Goal: Information Seeking & Learning: Learn about a topic

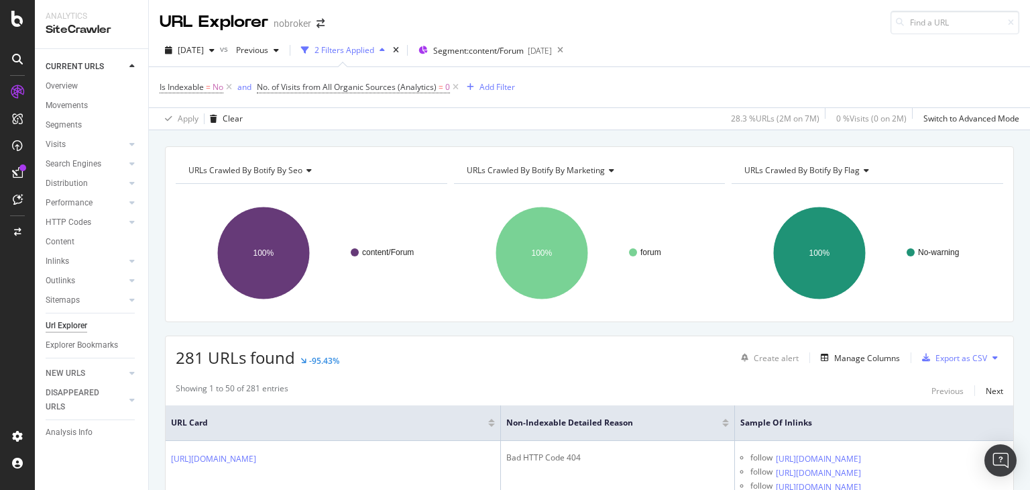
click at [453, 90] on icon at bounding box center [455, 86] width 11 height 13
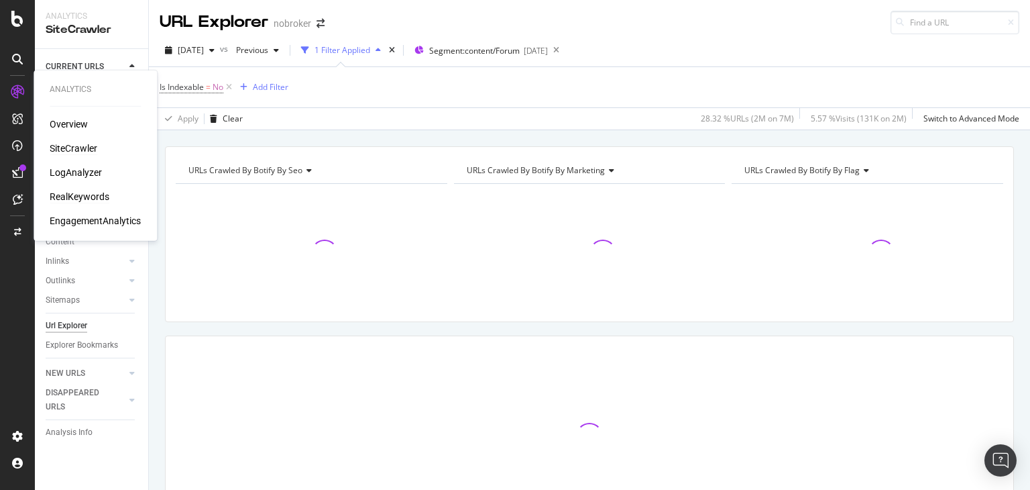
click at [89, 194] on div "RealKeywords" at bounding box center [80, 196] width 60 height 13
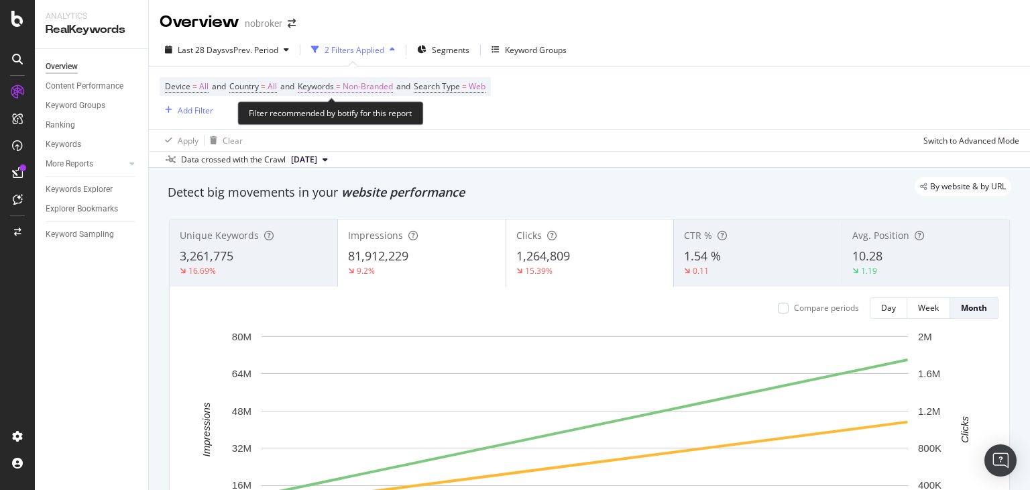
click at [355, 85] on span "Non-Branded" at bounding box center [368, 86] width 50 height 19
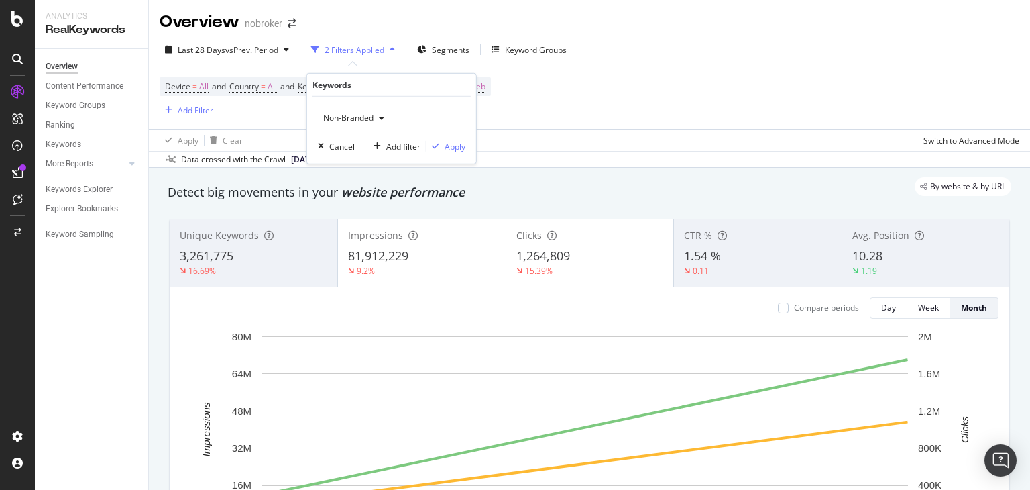
click at [346, 115] on span "Non-Branded" at bounding box center [346, 117] width 56 height 11
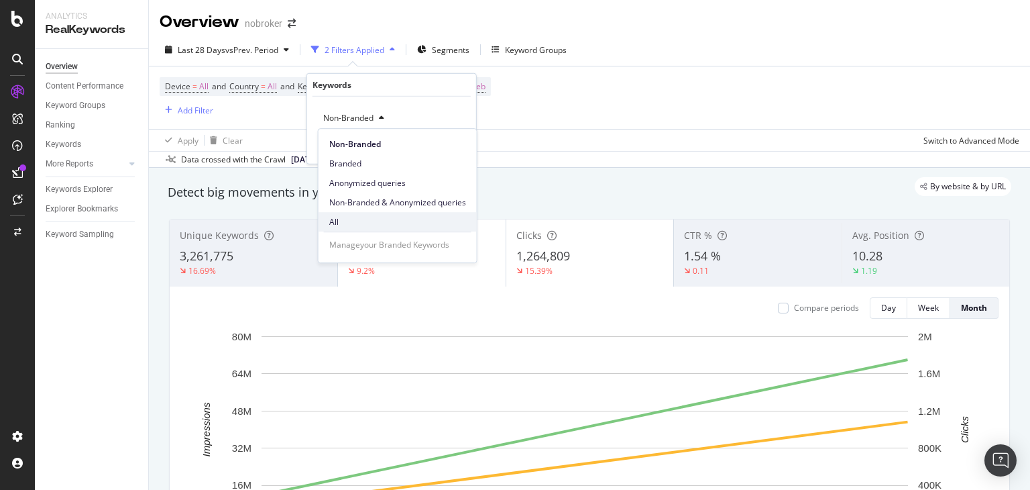
click at [354, 218] on span "All" at bounding box center [397, 222] width 137 height 12
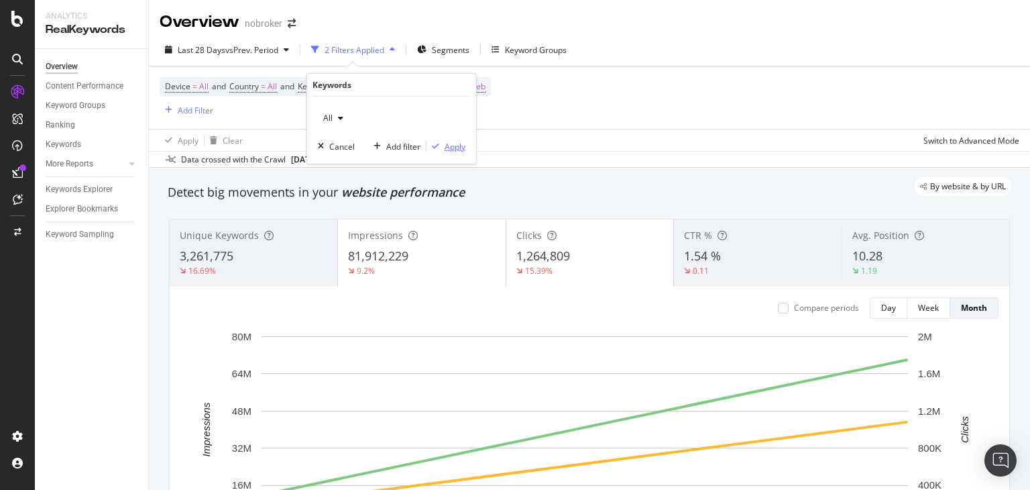
click at [453, 142] on div "Apply" at bounding box center [455, 145] width 21 height 11
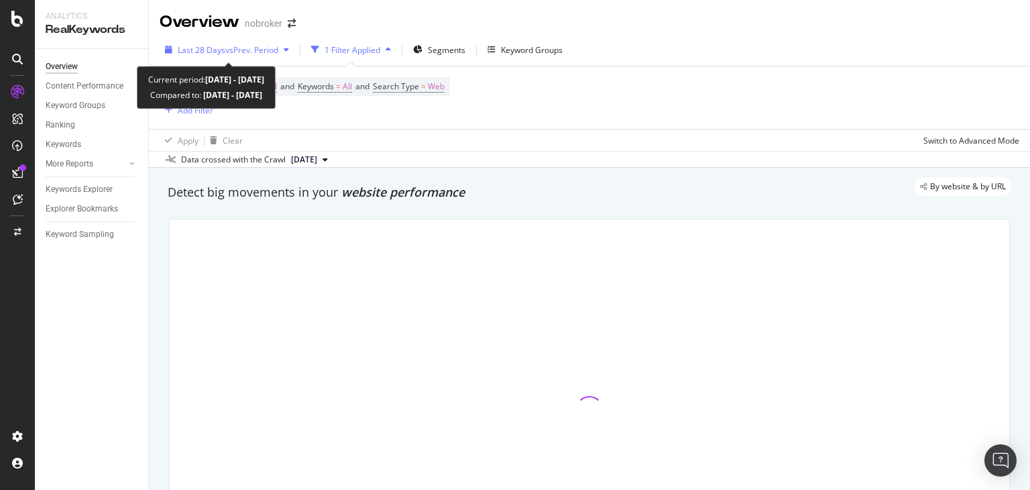
click at [223, 49] on span "Last 28 Days" at bounding box center [202, 49] width 48 height 11
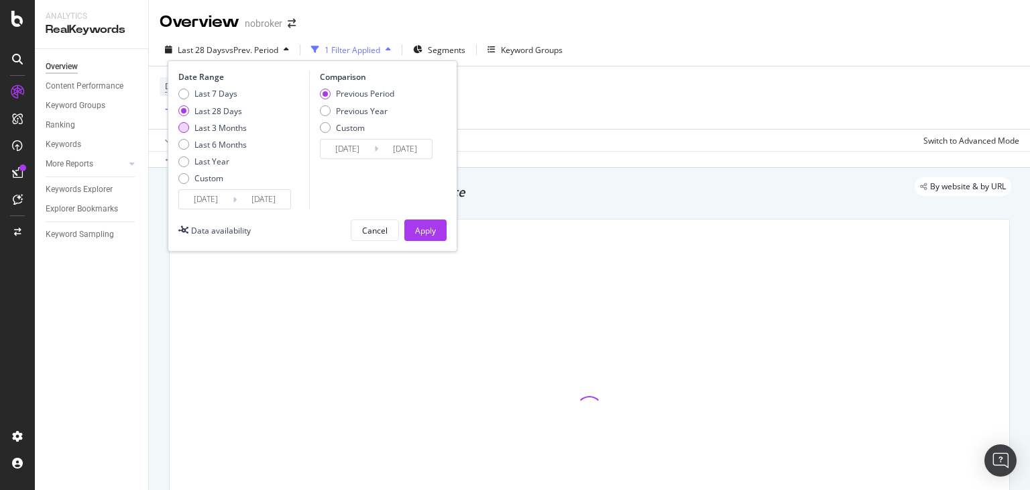
click at [218, 125] on div "Last 3 Months" at bounding box center [221, 127] width 52 height 11
type input "[DATE]"
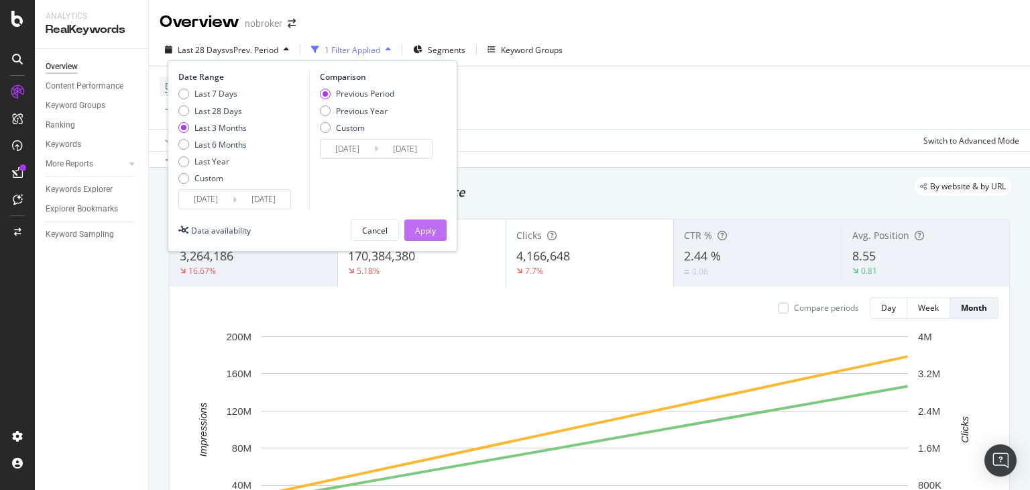
click at [430, 229] on div "Apply" at bounding box center [425, 230] width 21 height 11
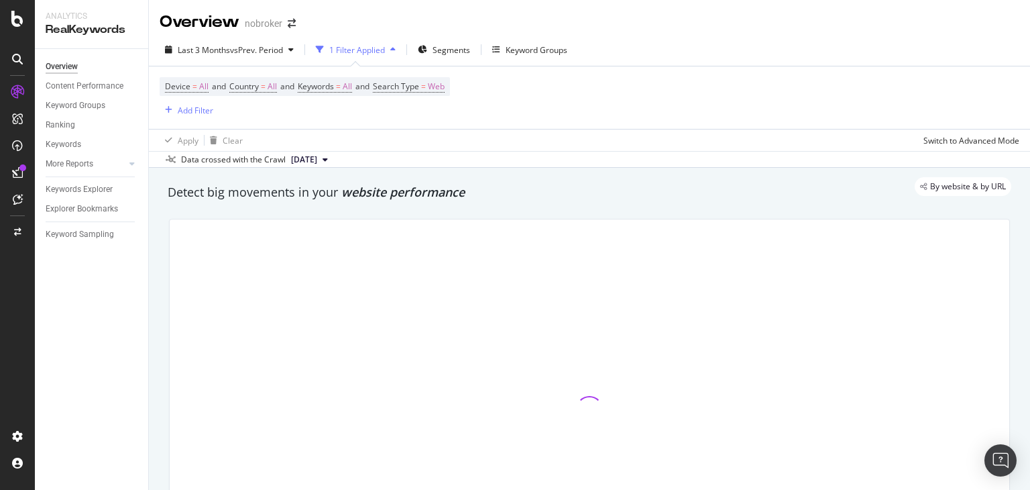
click at [307, 158] on span "[DATE]" at bounding box center [304, 160] width 26 height 12
click at [393, 142] on div "Apply Clear Switch to Advanced Mode" at bounding box center [589, 140] width 881 height 22
click at [1030, 49] on div "Overview nobroker Last 3 Months vs Prev. Period 1 Filter Applied Segments Keywo…" at bounding box center [589, 245] width 881 height 490
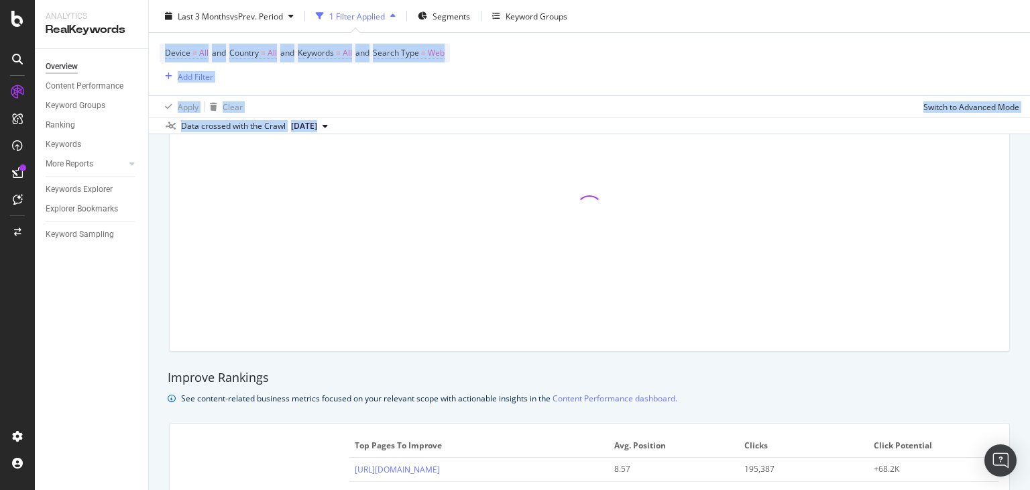
drag, startPoint x: 1030, startPoint y: 49, endPoint x: 1030, endPoint y: 160, distance: 111.4
click at [1030, 160] on div "Overview nobroker Last 3 Months vs Prev. Period 1 Filter Applied Segments Keywo…" at bounding box center [589, 245] width 881 height 490
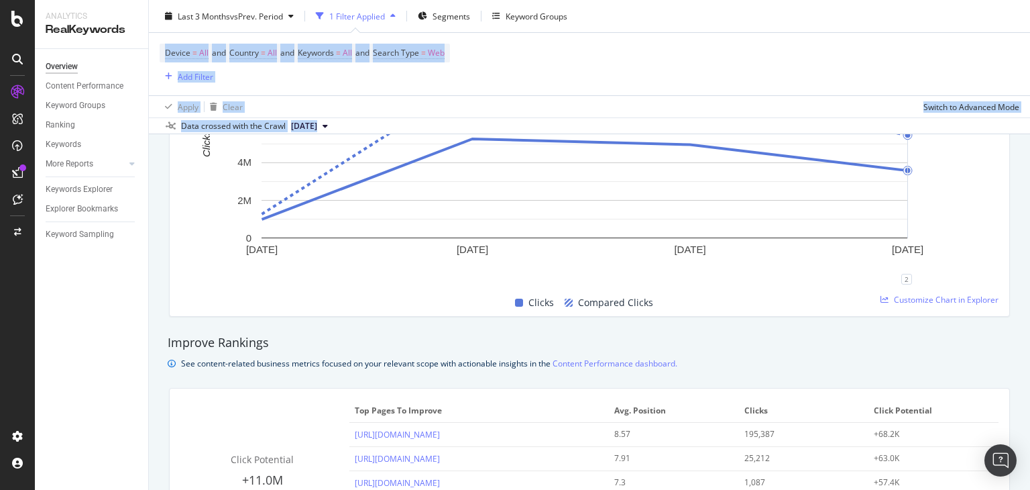
click at [772, 78] on div "Device = All and Country = All and Keywords = All and Search Type = Web Add Fil…" at bounding box center [590, 64] width 860 height 62
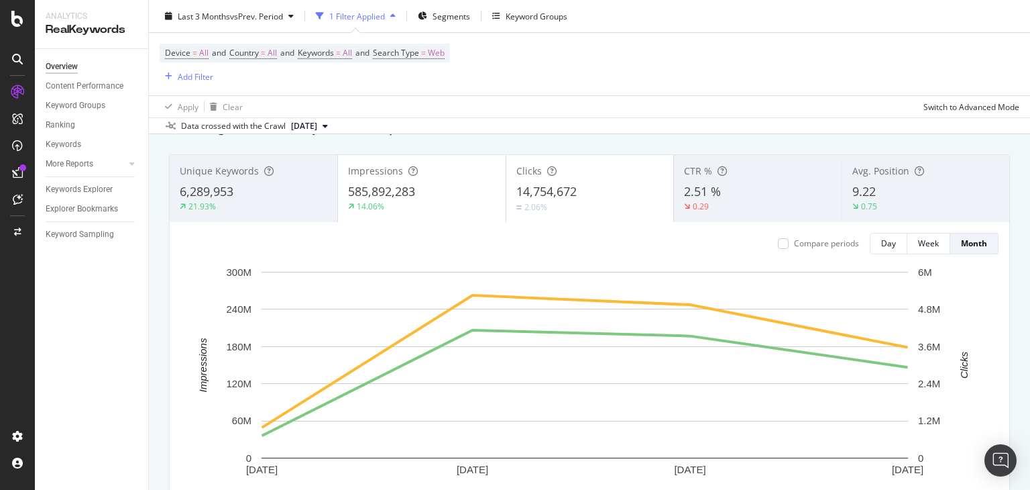
scroll to position [0, 0]
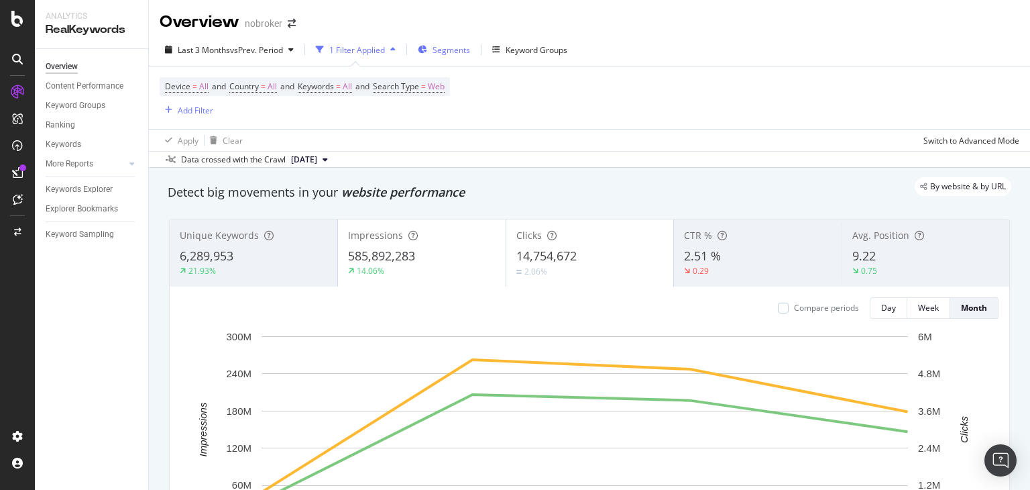
click at [447, 46] on span "Segments" at bounding box center [452, 49] width 38 height 11
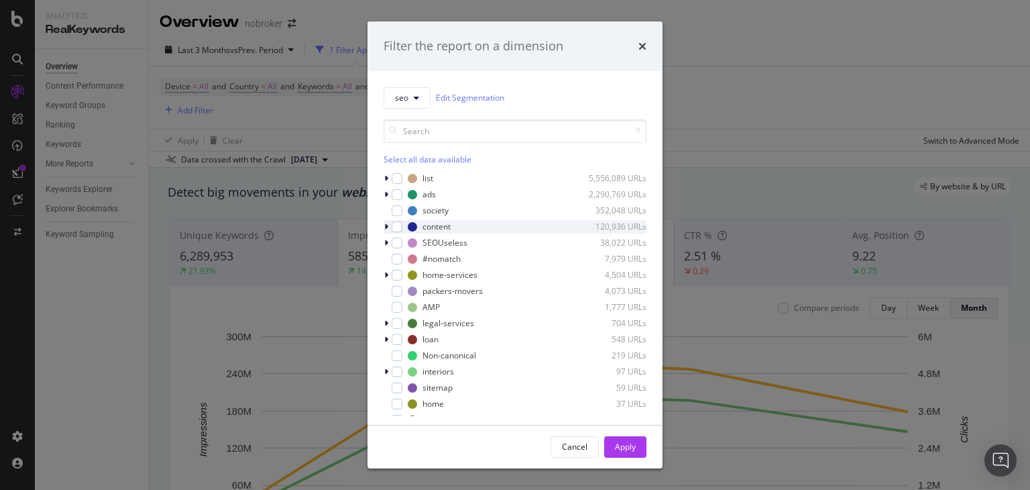
click at [384, 226] on icon "modal" at bounding box center [386, 227] width 4 height 8
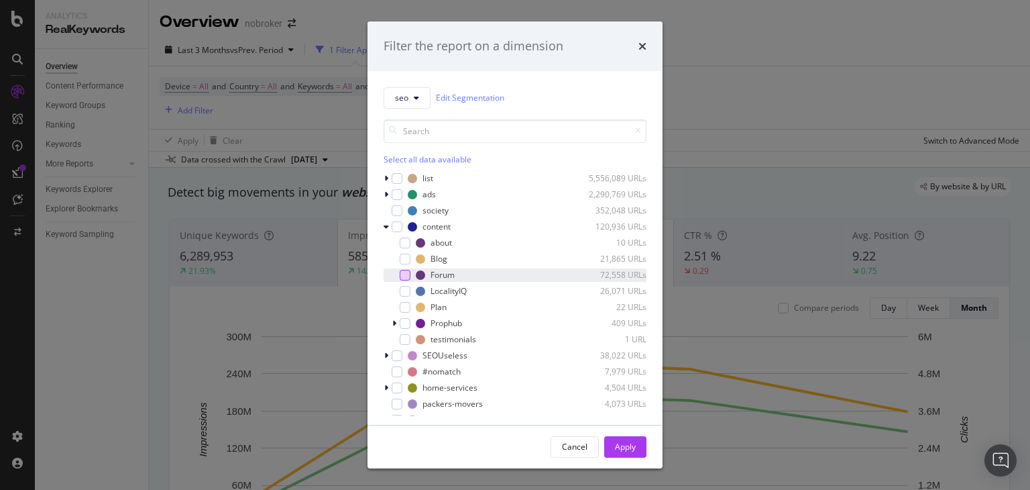
click at [404, 272] on div "modal" at bounding box center [405, 275] width 11 height 11
click at [623, 454] on div "Apply" at bounding box center [625, 447] width 21 height 20
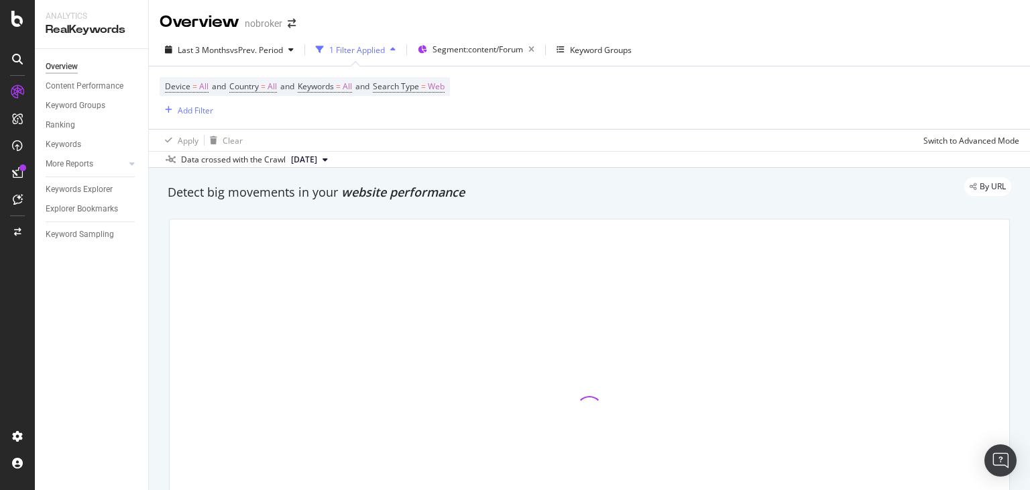
click at [425, 122] on div "Device = All and Country = All and Keywords = All and Search Type = Web Add Fil…" at bounding box center [590, 97] width 860 height 62
click at [317, 156] on span "[DATE]" at bounding box center [304, 160] width 26 height 12
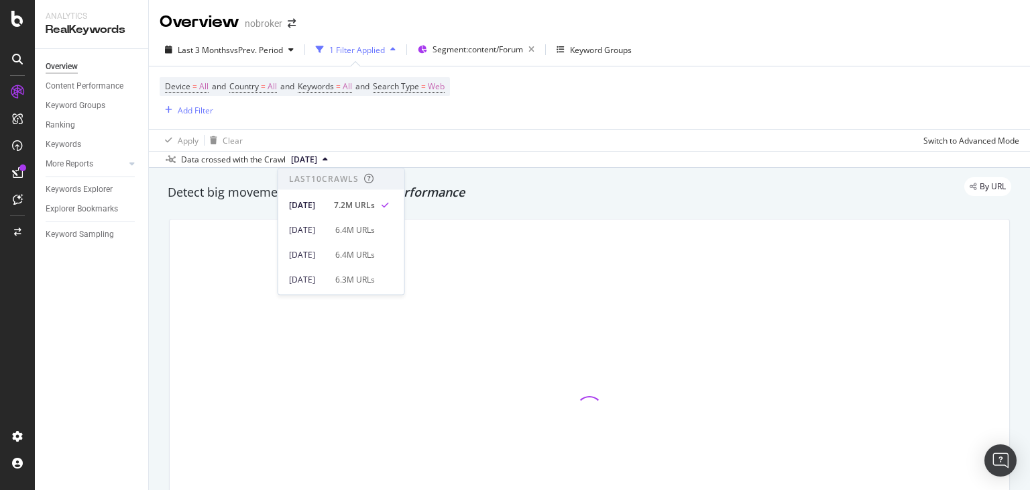
click at [352, 127] on div "Device = All and Country = All and Keywords = All and Search Type = Web Add Fil…" at bounding box center [590, 97] width 860 height 62
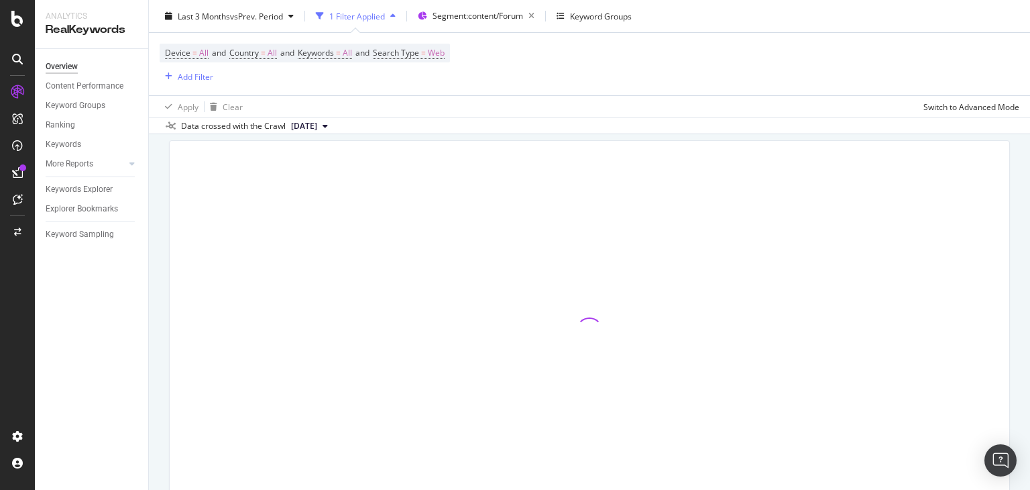
scroll to position [9, 0]
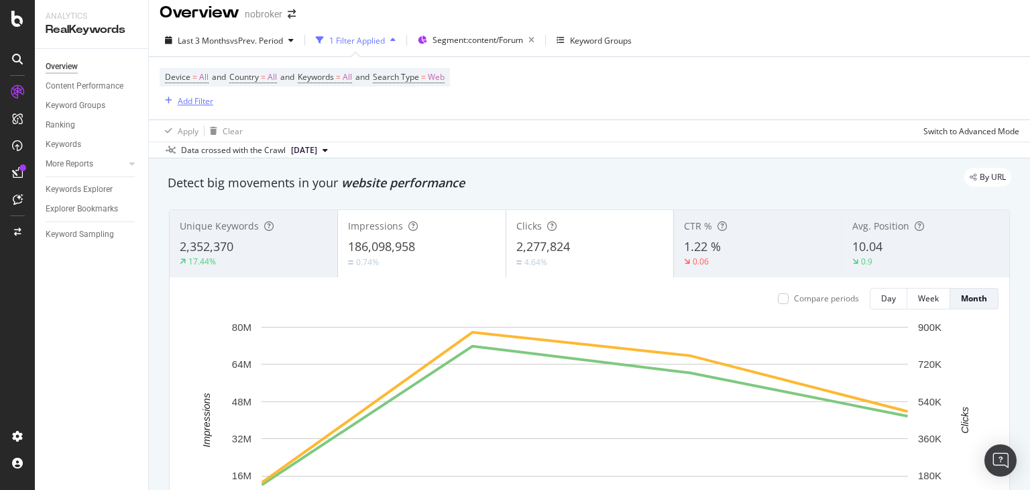
click at [188, 97] on div "Add Filter" at bounding box center [196, 100] width 36 height 11
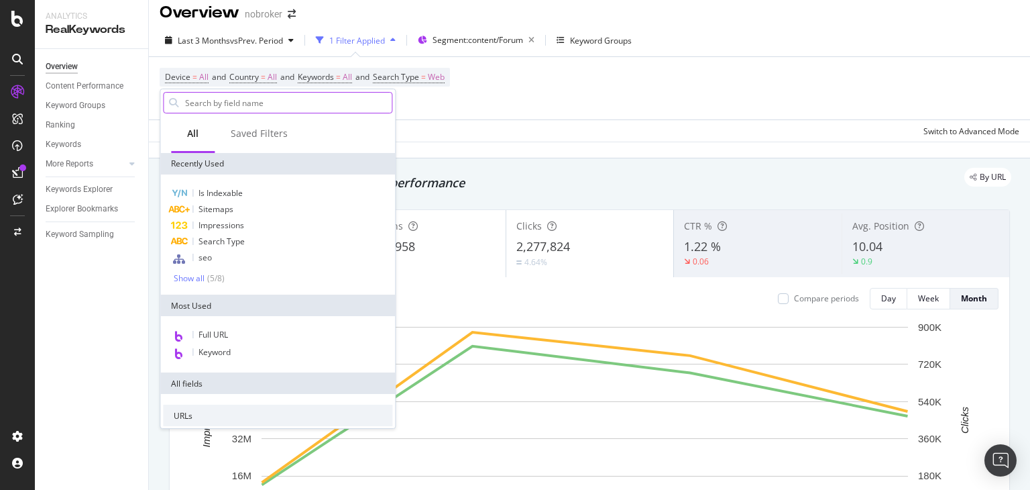
click at [199, 97] on input "text" at bounding box center [288, 103] width 208 height 20
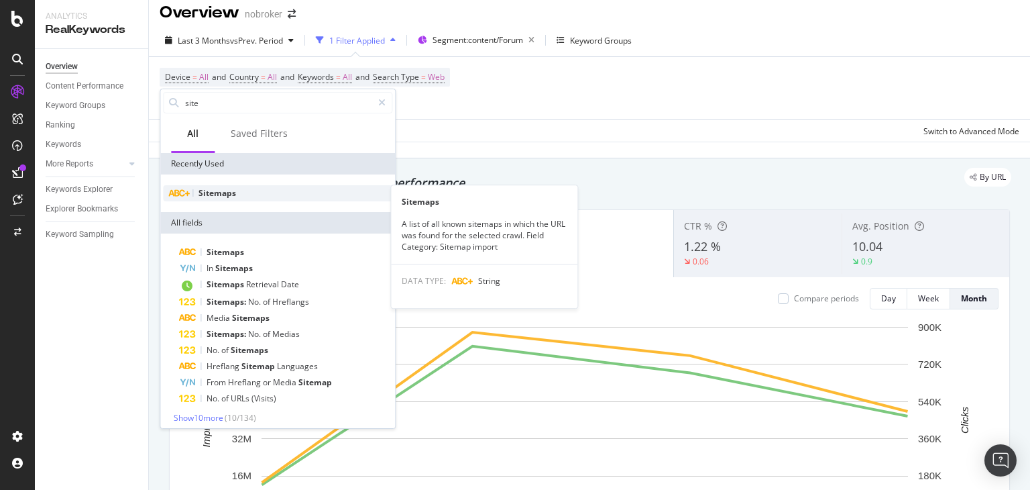
type input "site"
click at [212, 191] on span "Sitemaps" at bounding box center [218, 192] width 38 height 11
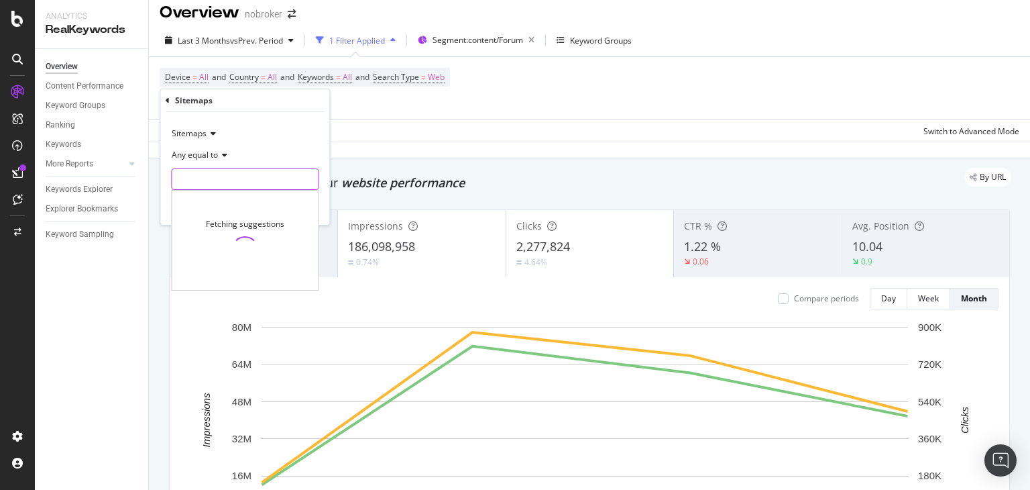
click at [221, 170] on input "text" at bounding box center [245, 178] width 146 height 21
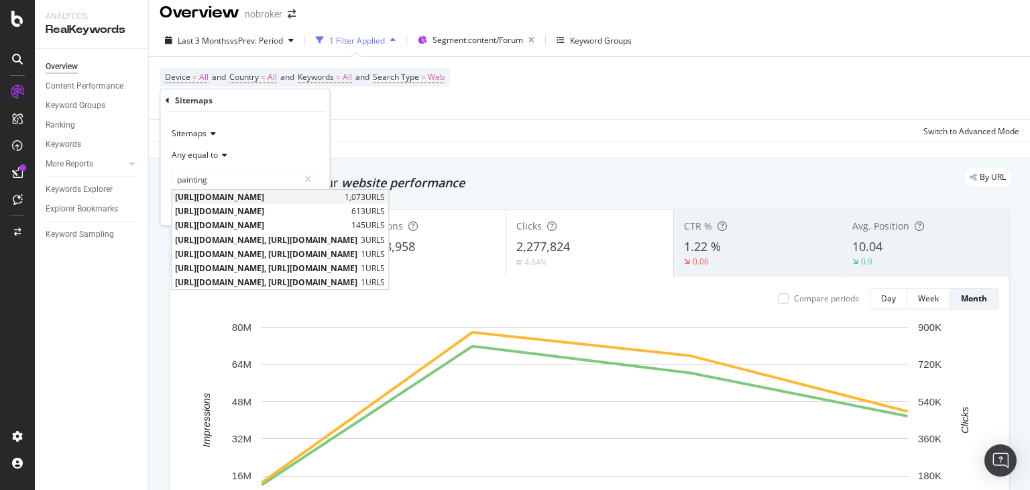
click at [311, 197] on span "[URL][DOMAIN_NAME]" at bounding box center [258, 196] width 166 height 11
type input "[URL][DOMAIN_NAME]"
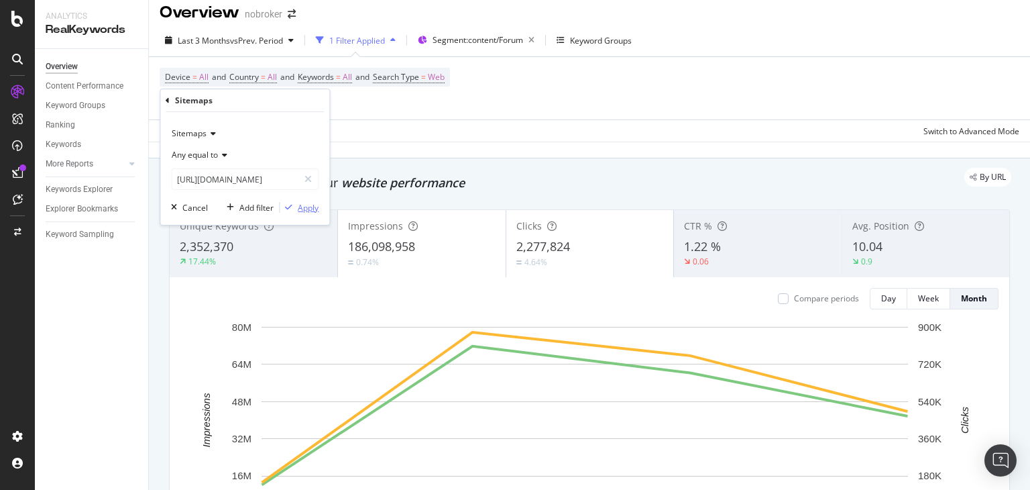
click at [297, 210] on div "button" at bounding box center [289, 207] width 18 height 8
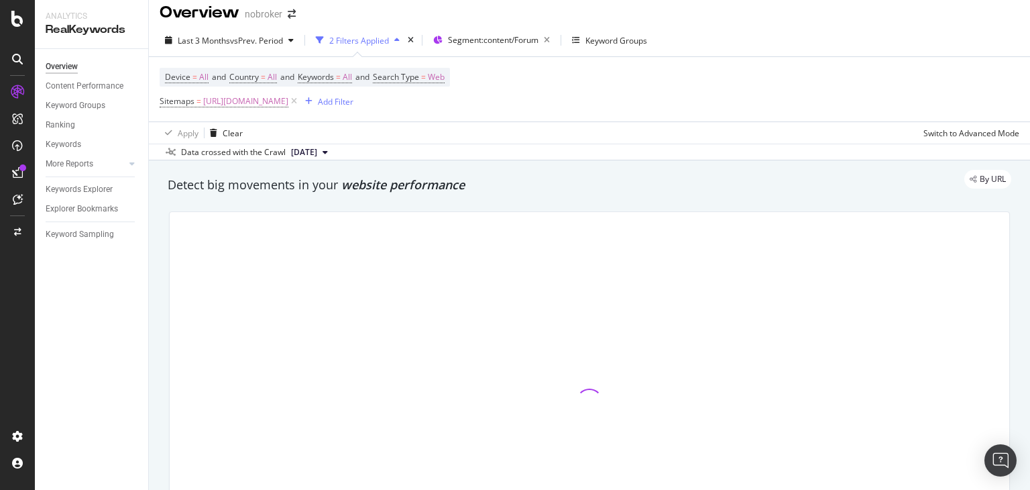
click at [328, 154] on icon at bounding box center [325, 152] width 5 height 8
click at [364, 140] on div "Apply Clear Switch to Advanced Mode" at bounding box center [589, 132] width 881 height 22
click at [333, 150] on button "[DATE]" at bounding box center [310, 152] width 48 height 16
click at [354, 138] on div "Apply Clear Switch to Advanced Mode" at bounding box center [589, 132] width 881 height 22
click at [317, 155] on span "[DATE]" at bounding box center [304, 152] width 26 height 12
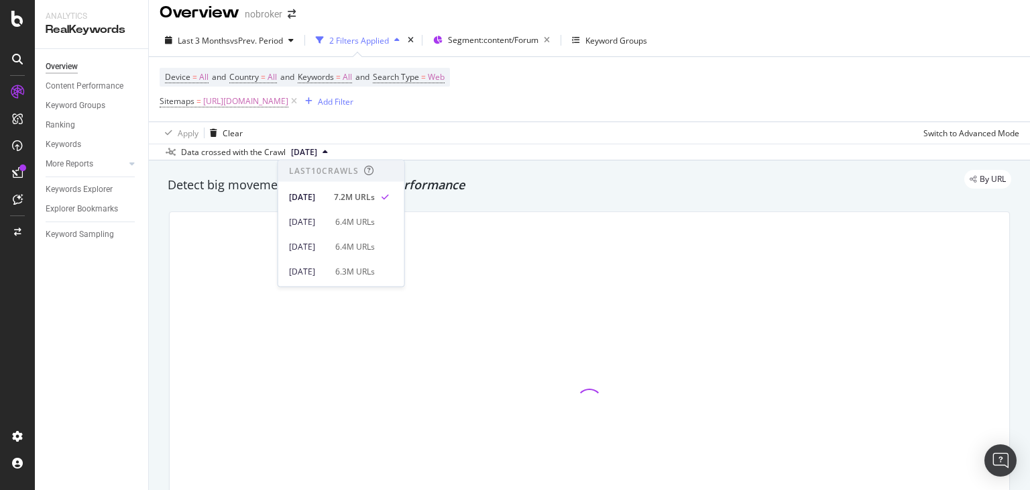
click at [396, 122] on div "Apply Clear Switch to Advanced Mode" at bounding box center [589, 132] width 881 height 22
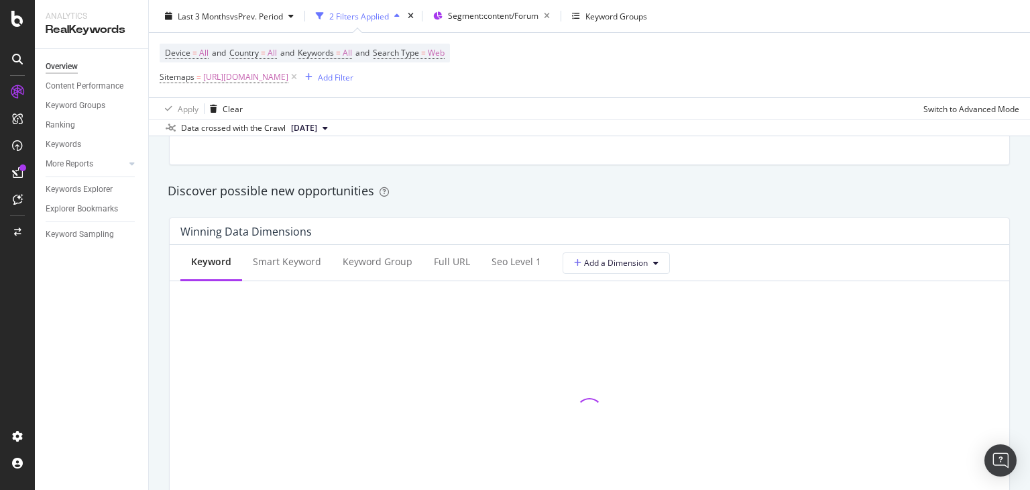
scroll to position [1112, 0]
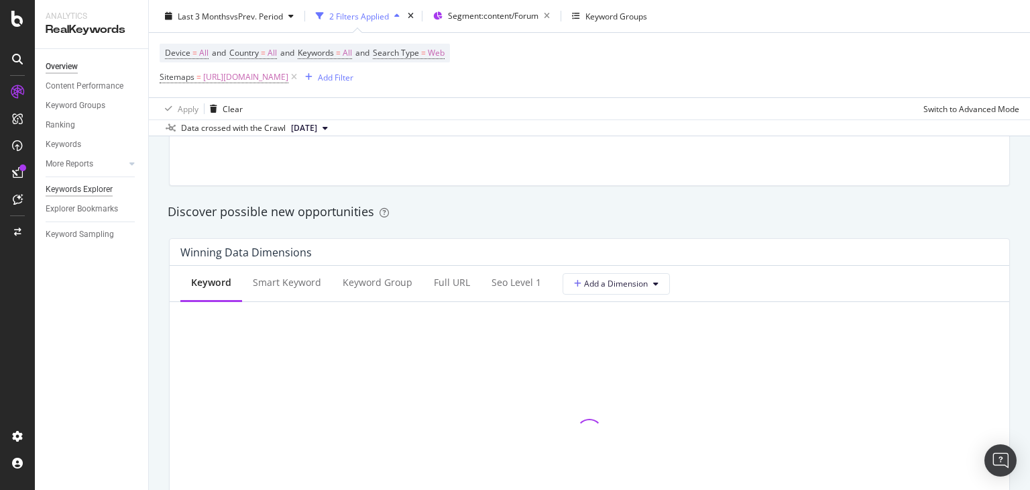
click at [65, 190] on div "Keywords Explorer" at bounding box center [79, 189] width 67 height 14
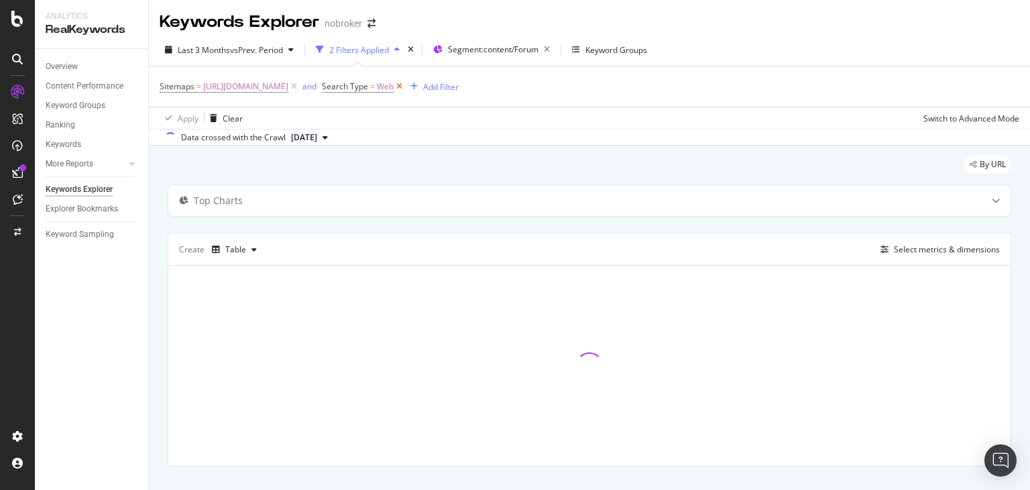
click at [405, 89] on icon at bounding box center [399, 86] width 11 height 13
click at [551, 50] on icon "button" at bounding box center [543, 49] width 17 height 19
